Goal: Task Accomplishment & Management: Manage account settings

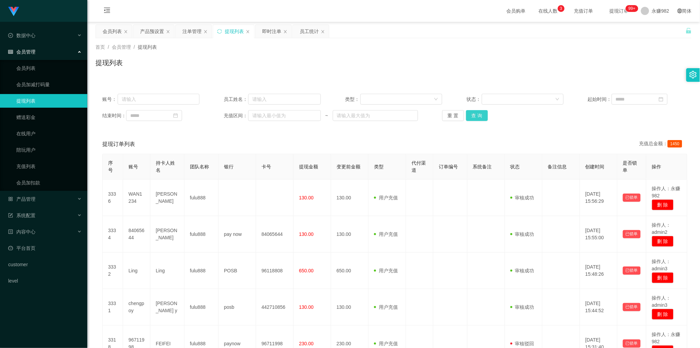
click at [484, 115] on button "查 询" at bounding box center [477, 115] width 22 height 11
click at [480, 114] on button "查 询" at bounding box center [477, 115] width 22 height 11
click at [108, 33] on div "会员列表" at bounding box center [112, 31] width 19 height 13
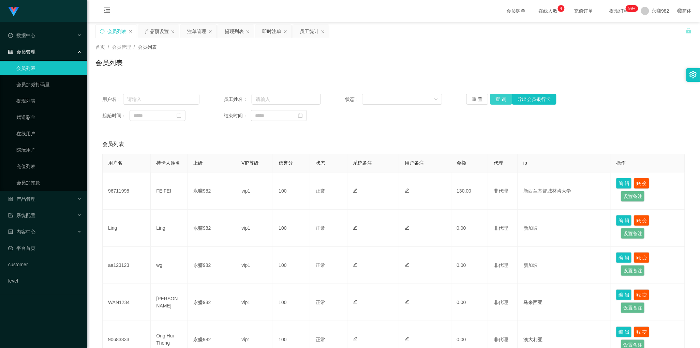
click at [497, 98] on button "查 询" at bounding box center [501, 99] width 22 height 11
click at [359, 135] on div "会员列表" at bounding box center [393, 144] width 582 height 19
click at [496, 97] on button "查 询" at bounding box center [501, 99] width 22 height 11
click at [160, 33] on div "产品预设置" at bounding box center [157, 31] width 24 height 13
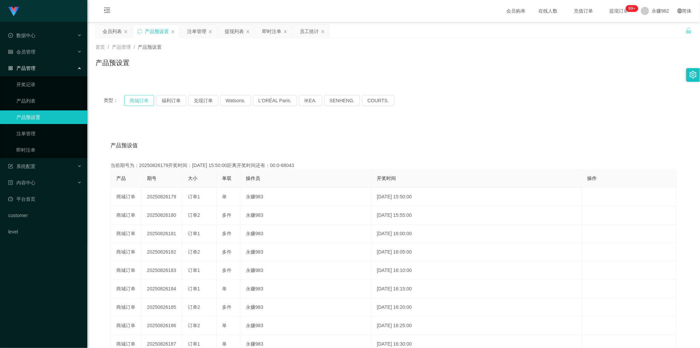
click at [134, 96] on button "商城订单" at bounding box center [139, 100] width 30 height 11
click at [173, 104] on button "福利订单" at bounding box center [171, 100] width 30 height 11
click at [200, 34] on div "注单管理" at bounding box center [196, 31] width 19 height 13
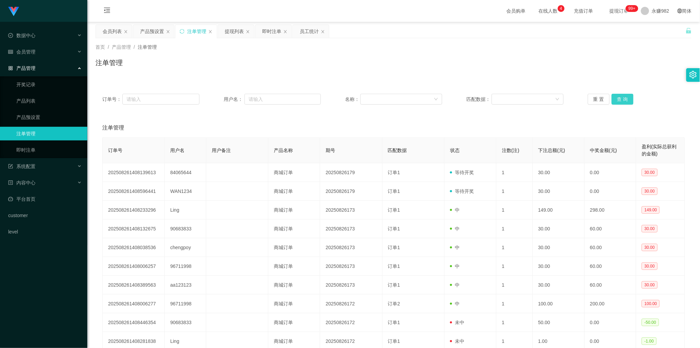
click at [617, 96] on button "查 询" at bounding box center [622, 99] width 22 height 11
click at [152, 30] on div "产品预设置" at bounding box center [152, 31] width 24 height 13
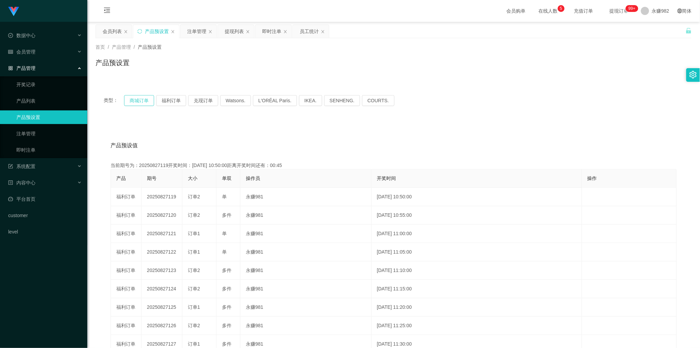
click at [137, 103] on button "商城订单" at bounding box center [139, 100] width 30 height 11
click at [199, 33] on div "注单管理" at bounding box center [196, 31] width 19 height 13
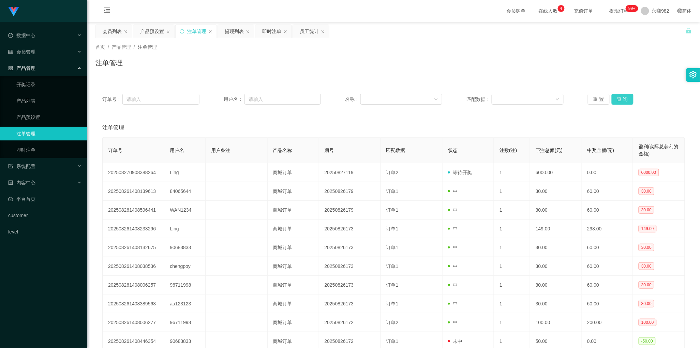
click at [617, 101] on button "查 询" at bounding box center [622, 99] width 22 height 11
click at [151, 33] on div "产品预设置" at bounding box center [152, 31] width 24 height 13
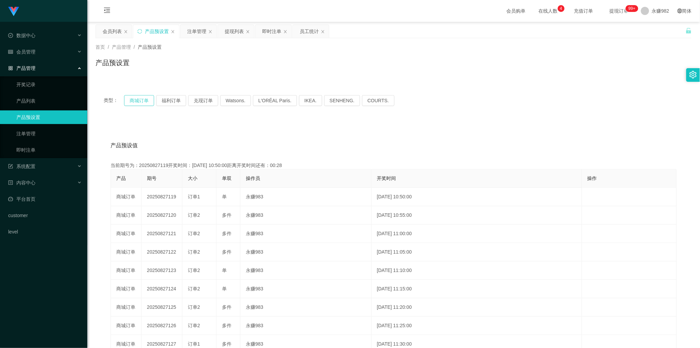
click at [146, 99] on button "商城订单" at bounding box center [139, 100] width 30 height 11
click at [224, 123] on div "产品预设值 添加期号 当前期号为：20250827119开奖时间：[DATE] 10:50:00距离开奖时间还有：00:0-12 产品 期号 大小 单双 操作…" at bounding box center [393, 261] width 596 height 281
click at [113, 33] on div "会员列表" at bounding box center [112, 31] width 19 height 13
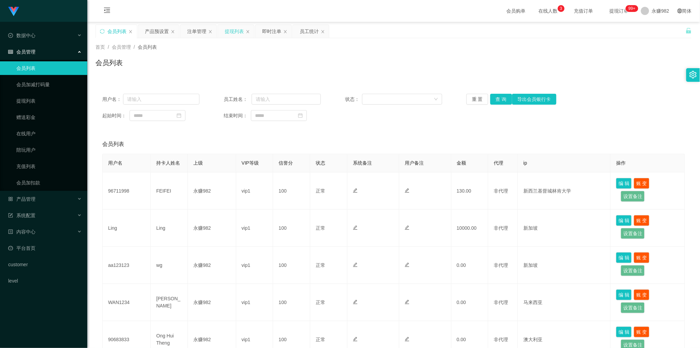
click at [228, 31] on div "提现列表" at bounding box center [234, 31] width 19 height 13
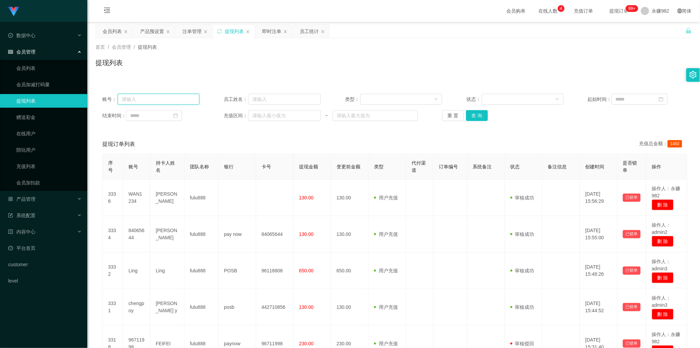
click at [171, 101] on input "text" at bounding box center [159, 99] width 82 height 11
paste input "84065644"
type input "84065644"
click at [478, 115] on button "查 询" at bounding box center [477, 115] width 22 height 11
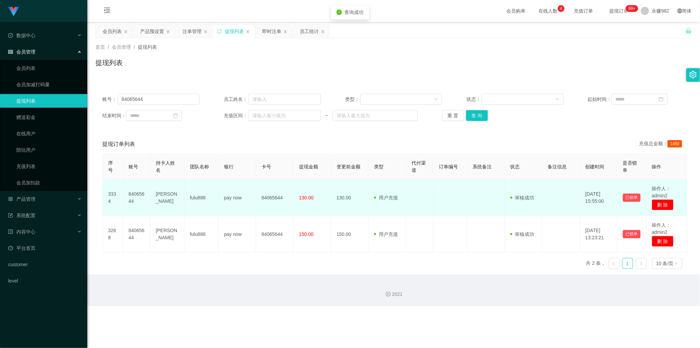
click at [164, 197] on td "[PERSON_NAME]" at bounding box center [167, 198] width 34 height 36
copy td "[PERSON_NAME]"
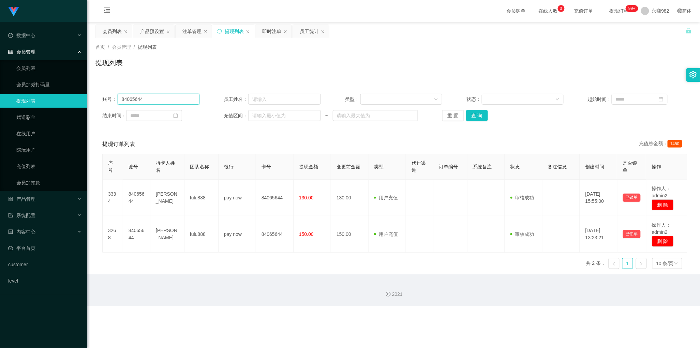
click at [164, 98] on input "84065644" at bounding box center [159, 99] width 82 height 11
click at [476, 116] on button "查 询" at bounding box center [477, 115] width 22 height 11
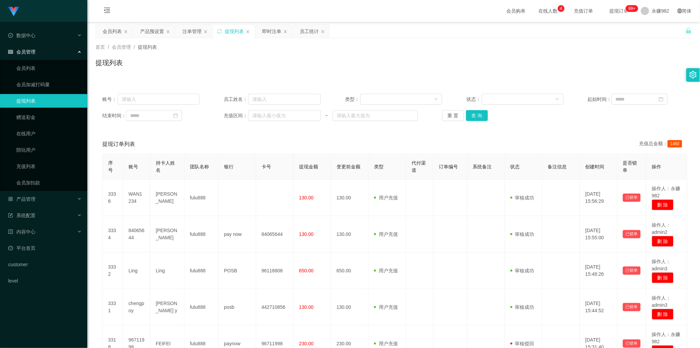
click at [372, 64] on div "提现列表" at bounding box center [393, 66] width 596 height 16
click at [471, 115] on button "查 询" at bounding box center [477, 115] width 22 height 11
click at [106, 31] on div "会员列表" at bounding box center [112, 31] width 19 height 13
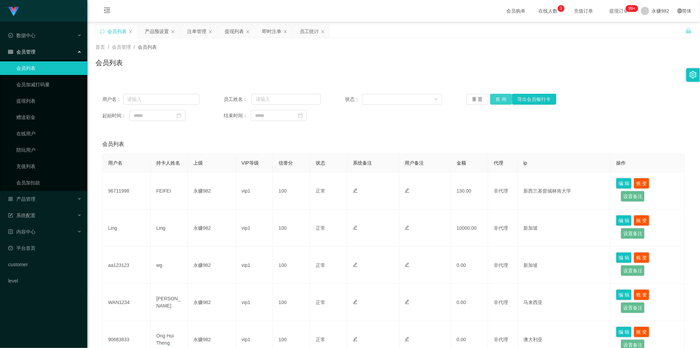
click at [500, 99] on button "查 询" at bounding box center [501, 99] width 22 height 11
click at [314, 66] on div "会员列表" at bounding box center [393, 66] width 596 height 16
click at [154, 30] on div "产品预设置" at bounding box center [157, 31] width 24 height 13
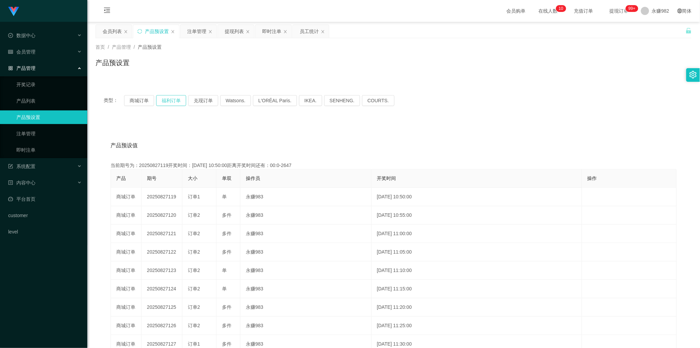
click at [173, 100] on button "福利订单" at bounding box center [171, 100] width 30 height 11
click at [170, 101] on button "福利订单" at bounding box center [171, 100] width 30 height 11
click at [138, 102] on button "商城订单" at bounding box center [139, 100] width 30 height 11
click at [166, 101] on button "福利订单" at bounding box center [171, 100] width 30 height 11
click at [177, 105] on button "福利订单" at bounding box center [171, 100] width 30 height 11
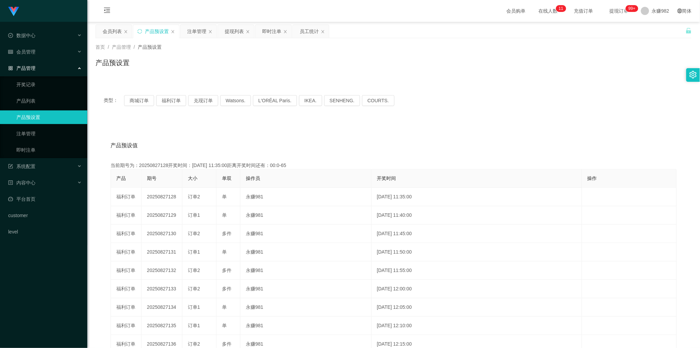
click at [331, 127] on div "产品预设值 添加期号 当前期号为：20250827128开奖时间：[DATE] 11:35:00距离开奖时间还有：00:0-65 产品 期号 大小 单双 操作…" at bounding box center [393, 261] width 596 height 281
click at [199, 30] on div "注单管理" at bounding box center [196, 31] width 19 height 13
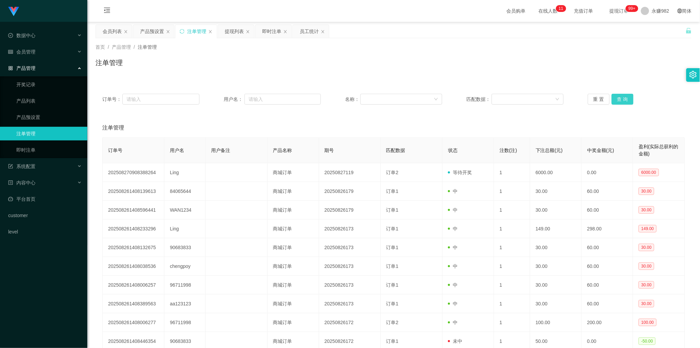
click at [615, 101] on button "查 询" at bounding box center [622, 99] width 22 height 11
click at [624, 102] on button "查 询" at bounding box center [622, 99] width 22 height 11
click at [237, 31] on div "提现列表" at bounding box center [234, 31] width 19 height 13
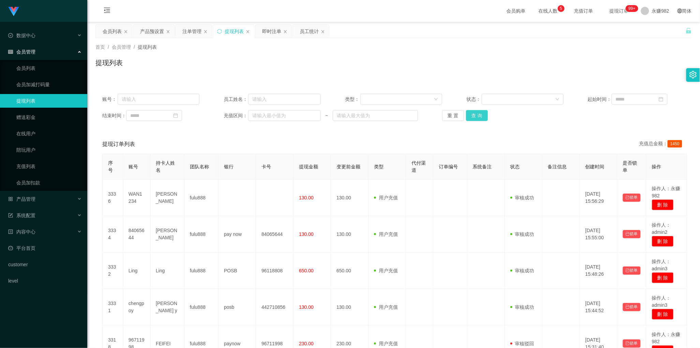
click at [471, 115] on button "查 询" at bounding box center [477, 115] width 22 height 11
click at [269, 34] on div "即时注单" at bounding box center [271, 31] width 19 height 13
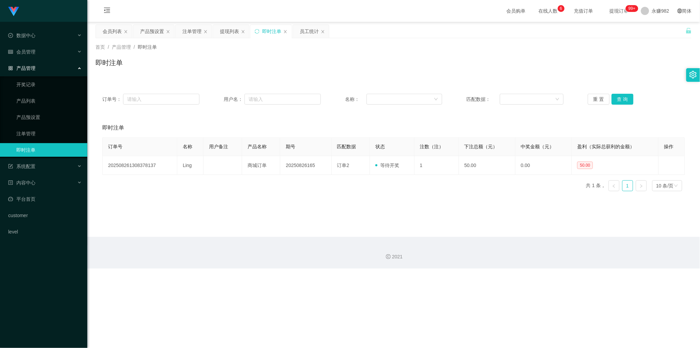
click at [630, 100] on div "重 置 查 询" at bounding box center [635, 99] width 97 height 11
click at [616, 100] on button "查 询" at bounding box center [622, 99] width 22 height 11
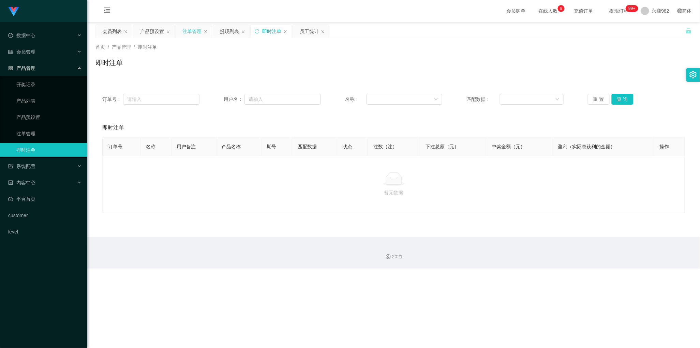
click at [194, 34] on div "注单管理" at bounding box center [191, 31] width 19 height 13
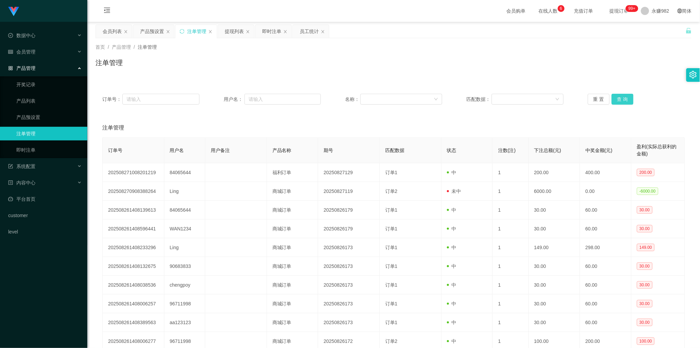
click at [614, 101] on button "查 询" at bounding box center [622, 99] width 22 height 11
click at [624, 99] on button "查 询" at bounding box center [622, 99] width 22 height 11
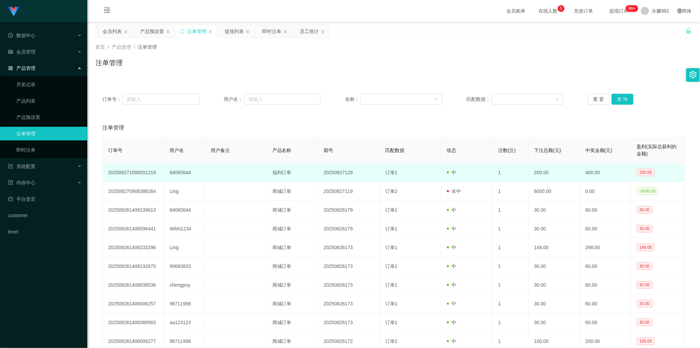
click at [174, 172] on td "84065644" at bounding box center [184, 172] width 41 height 19
copy td "84065644"
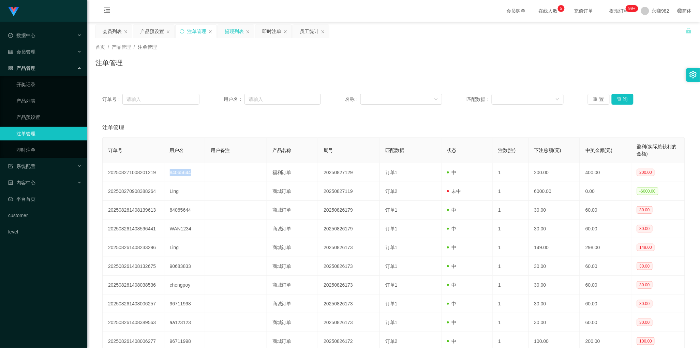
click at [228, 28] on div "提现列表" at bounding box center [234, 31] width 19 height 13
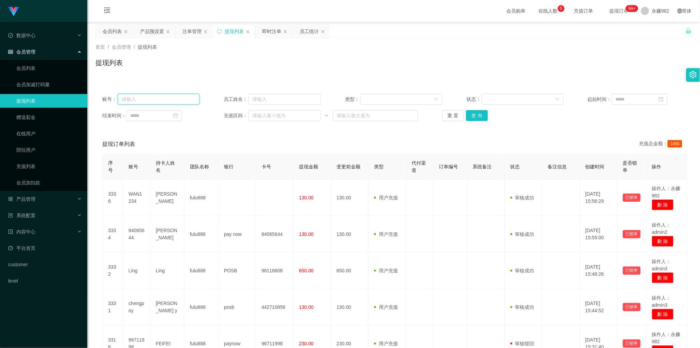
drag, startPoint x: 169, startPoint y: 100, endPoint x: 183, endPoint y: 104, distance: 14.9
click at [169, 100] on input "text" at bounding box center [159, 99] width 82 height 11
paste input "84065644"
click at [469, 116] on button "查 询" at bounding box center [477, 115] width 22 height 11
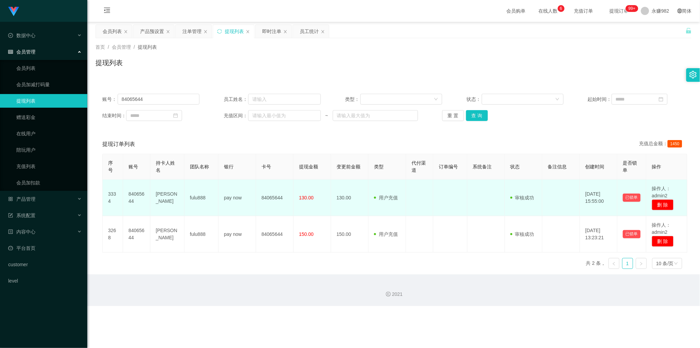
click at [161, 201] on td "[PERSON_NAME]" at bounding box center [167, 198] width 34 height 36
copy td "[PERSON_NAME]"
click at [316, 188] on td "130.00" at bounding box center [311, 198] width 37 height 36
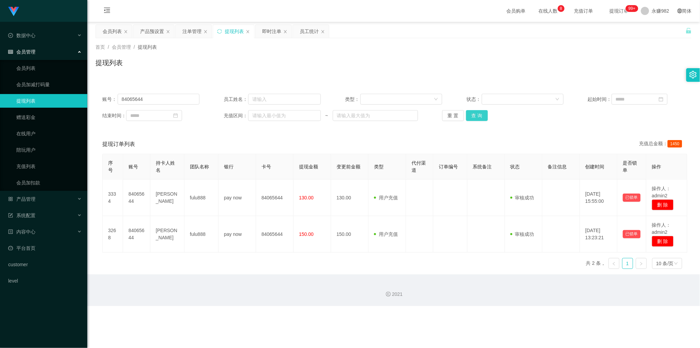
click at [477, 119] on button "查 询" at bounding box center [477, 115] width 22 height 11
click at [169, 102] on input "84065644" at bounding box center [159, 99] width 82 height 11
paste input "Ling"
type input "Ling"
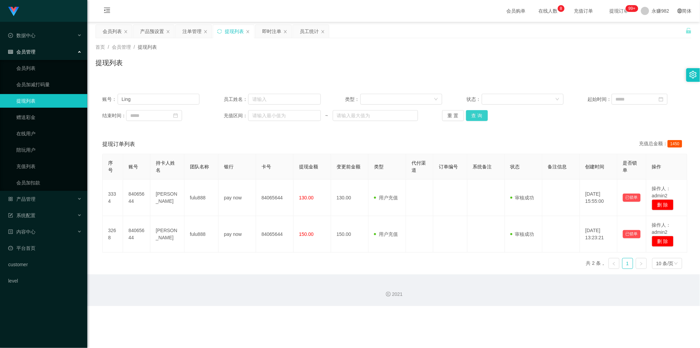
click at [470, 113] on button "查 询" at bounding box center [477, 115] width 22 height 11
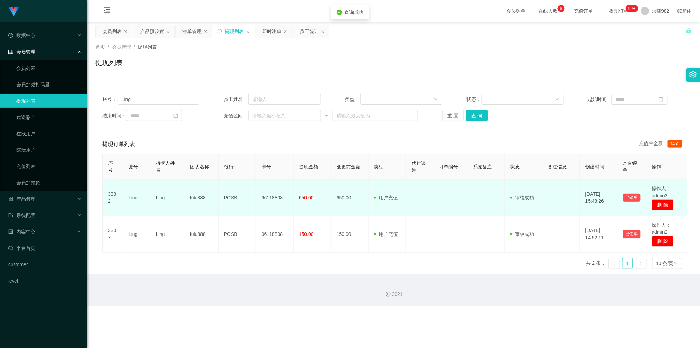
click at [160, 200] on td "Ling" at bounding box center [167, 198] width 34 height 36
copy td "Ling"
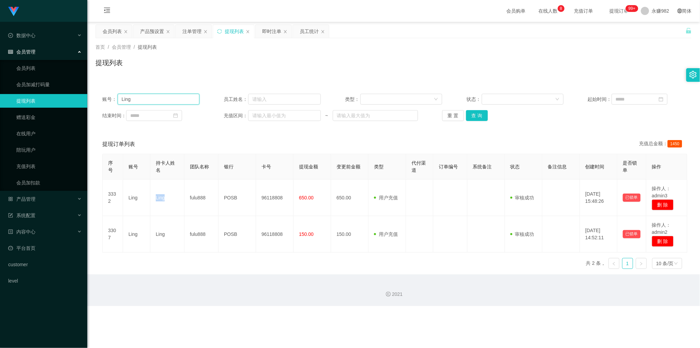
click at [154, 104] on input "Ling" at bounding box center [159, 99] width 82 height 11
click at [477, 115] on button "查 询" at bounding box center [477, 115] width 22 height 11
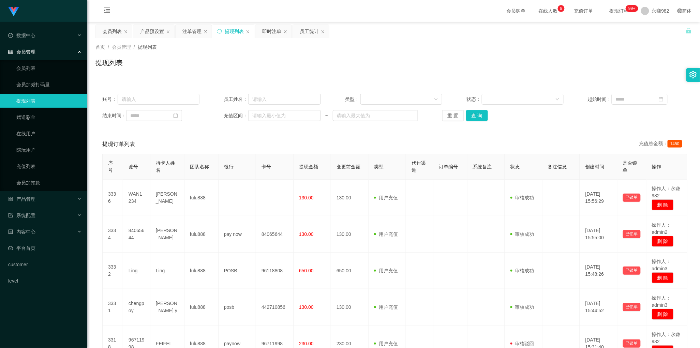
click at [276, 141] on div "提现订单列表 充值总金额： 1450" at bounding box center [393, 144] width 582 height 19
click at [479, 117] on button "查 询" at bounding box center [477, 115] width 22 height 11
click at [270, 31] on div "即时注单" at bounding box center [271, 31] width 19 height 13
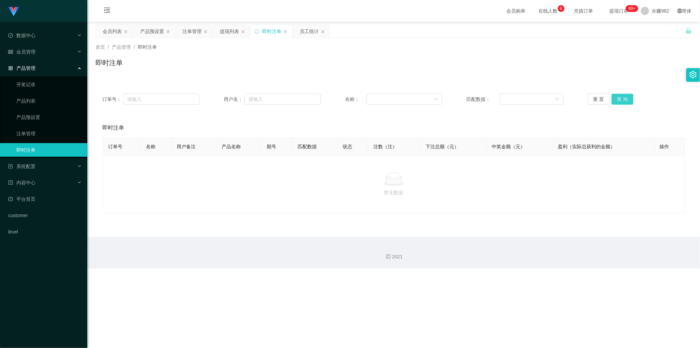
click at [627, 102] on button "查 询" at bounding box center [622, 99] width 22 height 11
click at [191, 32] on div "注单管理" at bounding box center [191, 31] width 19 height 13
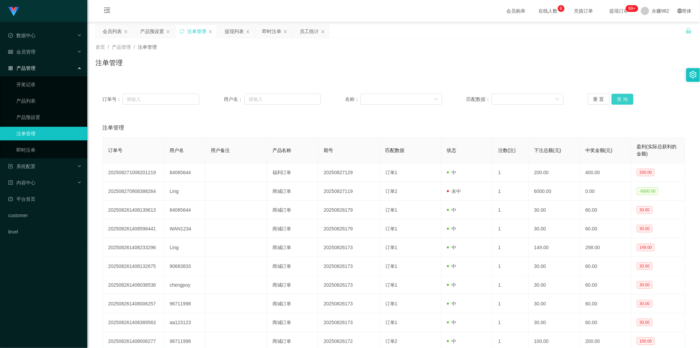
click at [624, 100] on button "查 询" at bounding box center [622, 99] width 22 height 11
click at [622, 100] on button "查 询" at bounding box center [622, 99] width 22 height 11
click at [143, 30] on div "产品预设置" at bounding box center [152, 31] width 24 height 13
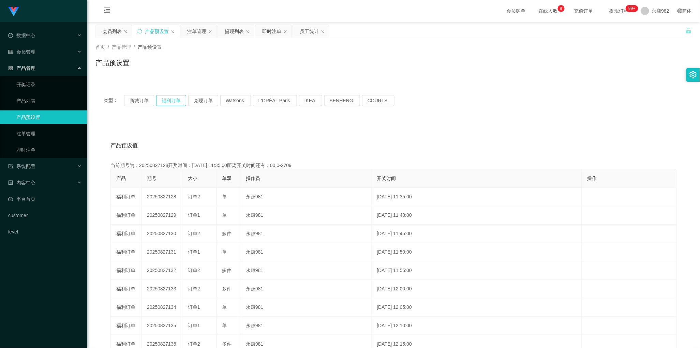
click at [172, 103] on button "福利订单" at bounding box center [171, 100] width 30 height 11
click at [172, 99] on button "福利订单" at bounding box center [171, 100] width 30 height 11
click at [195, 34] on div "注单管理" at bounding box center [196, 31] width 19 height 13
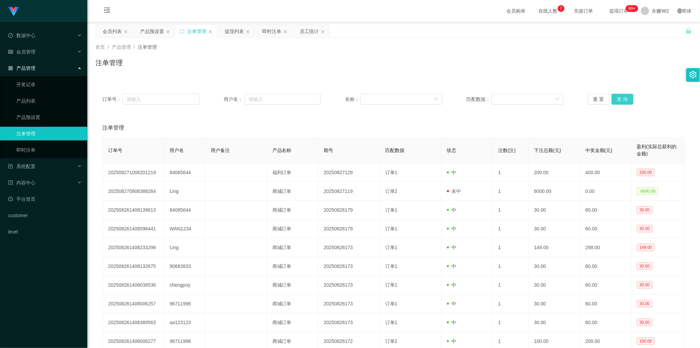
click at [617, 98] on button "查 询" at bounding box center [622, 99] width 22 height 11
click at [248, 120] on div "注单管理" at bounding box center [393, 127] width 582 height 19
click at [617, 99] on button "查 询" at bounding box center [622, 99] width 22 height 11
click at [333, 132] on div "注单管理" at bounding box center [393, 127] width 582 height 19
click at [623, 100] on button "查 询" at bounding box center [622, 99] width 22 height 11
